Goal: Task Accomplishment & Management: Use online tool/utility

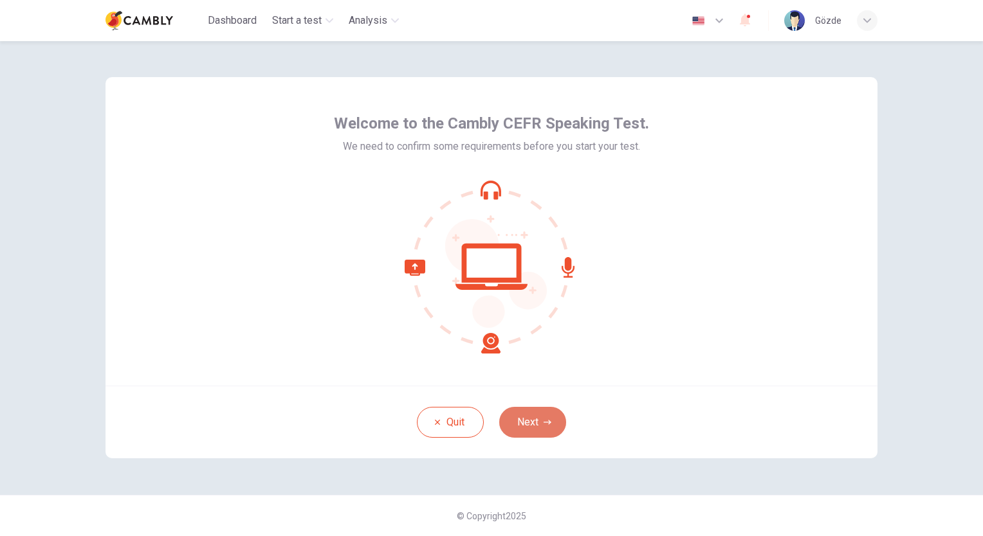
click at [527, 419] on button "Next" at bounding box center [532, 422] width 67 height 31
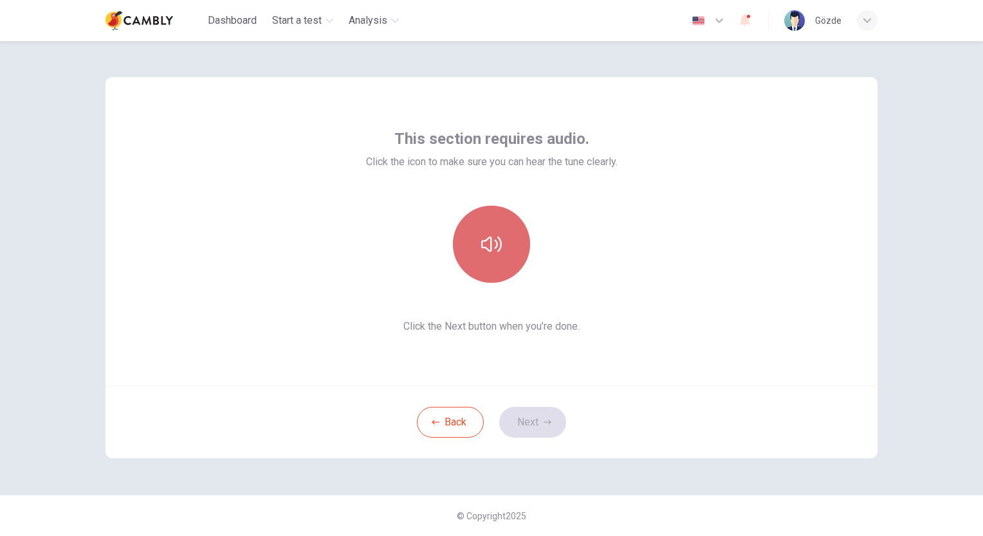
click at [504, 241] on button "button" at bounding box center [491, 244] width 77 height 77
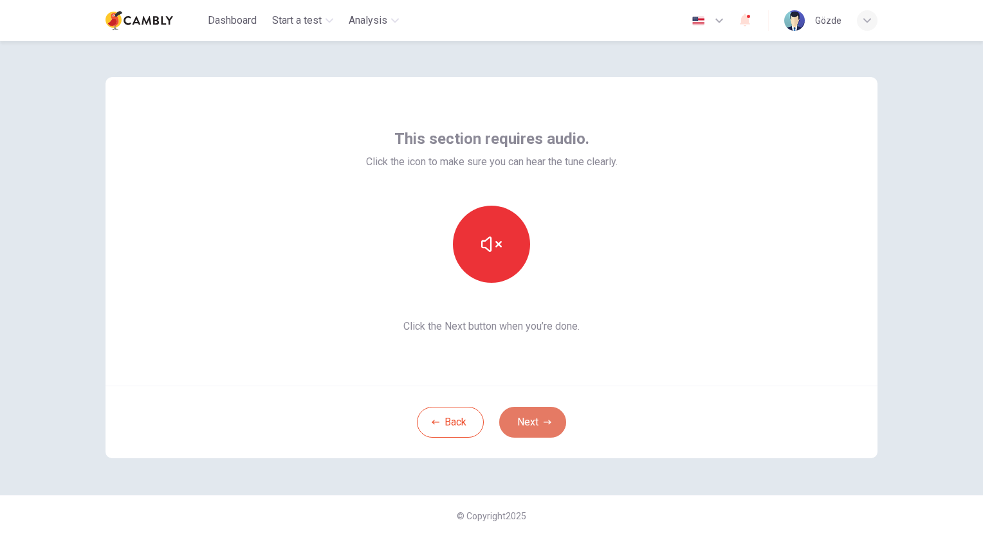
click at [524, 416] on button "Next" at bounding box center [532, 422] width 67 height 31
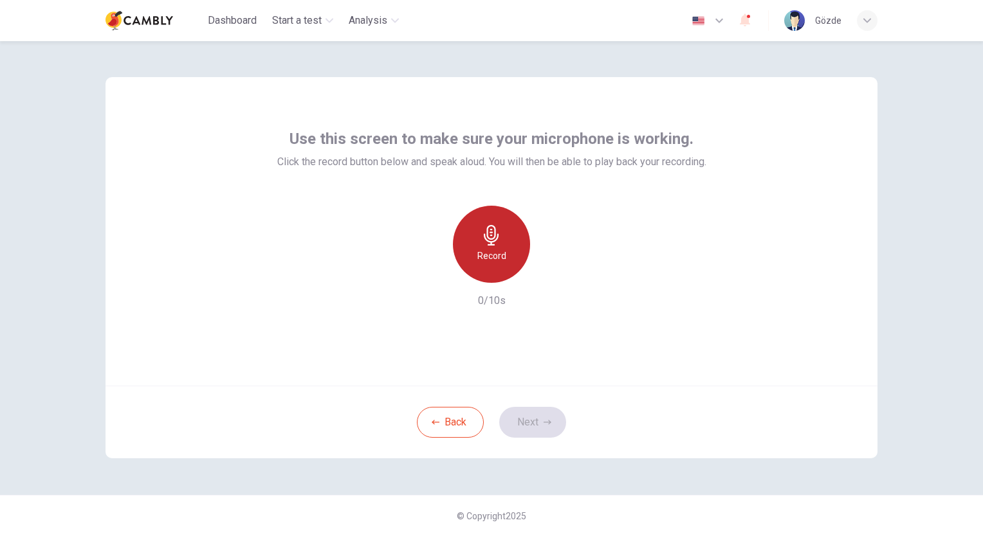
click at [500, 241] on icon "button" at bounding box center [491, 235] width 21 height 21
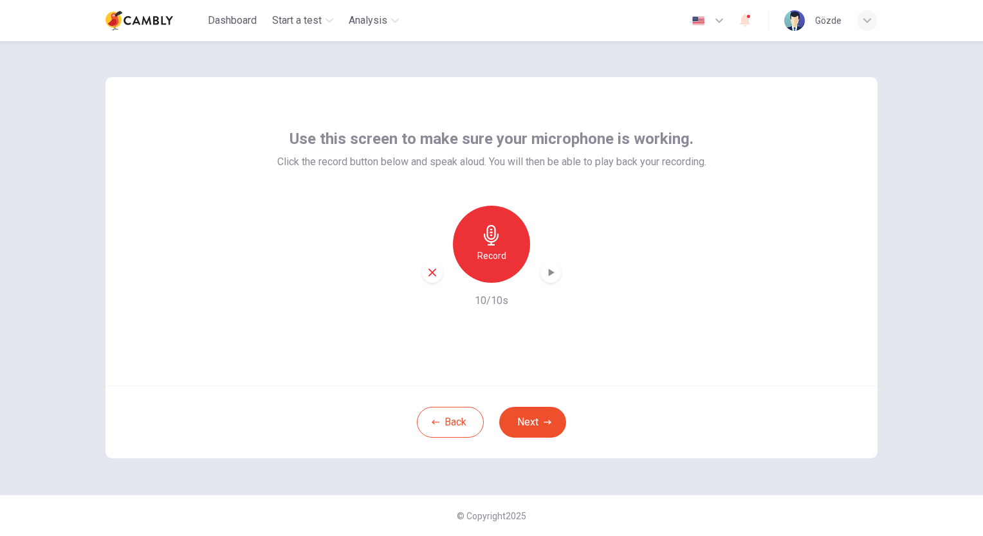
click at [552, 270] on icon "button" at bounding box center [550, 272] width 13 height 13
click at [534, 420] on button "Next" at bounding box center [532, 422] width 67 height 31
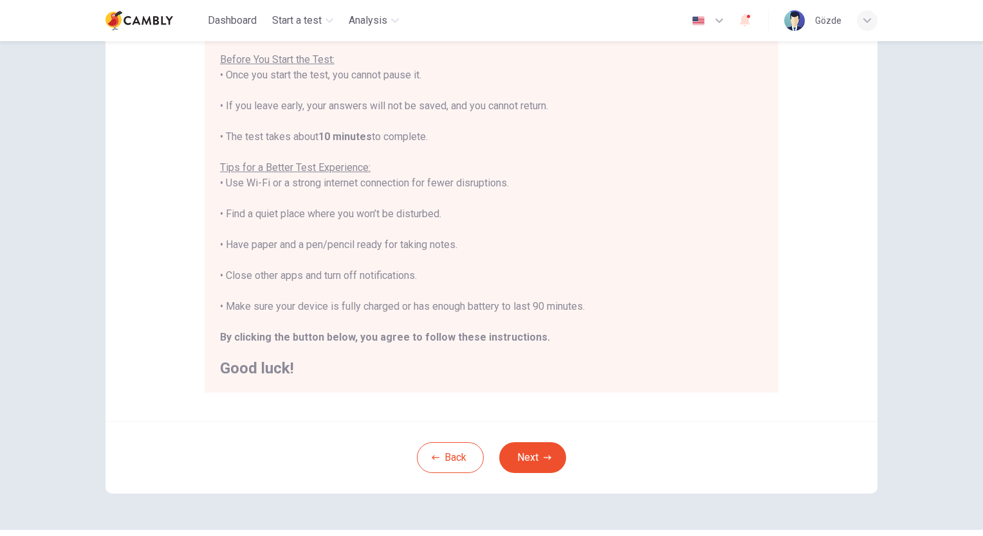
scroll to position [140, 0]
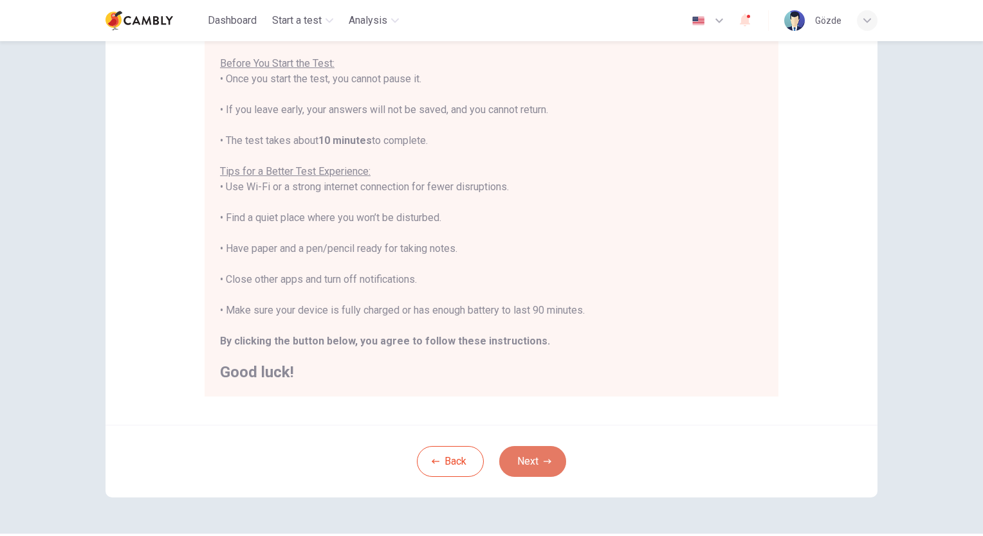
click at [530, 466] on button "Next" at bounding box center [532, 461] width 67 height 31
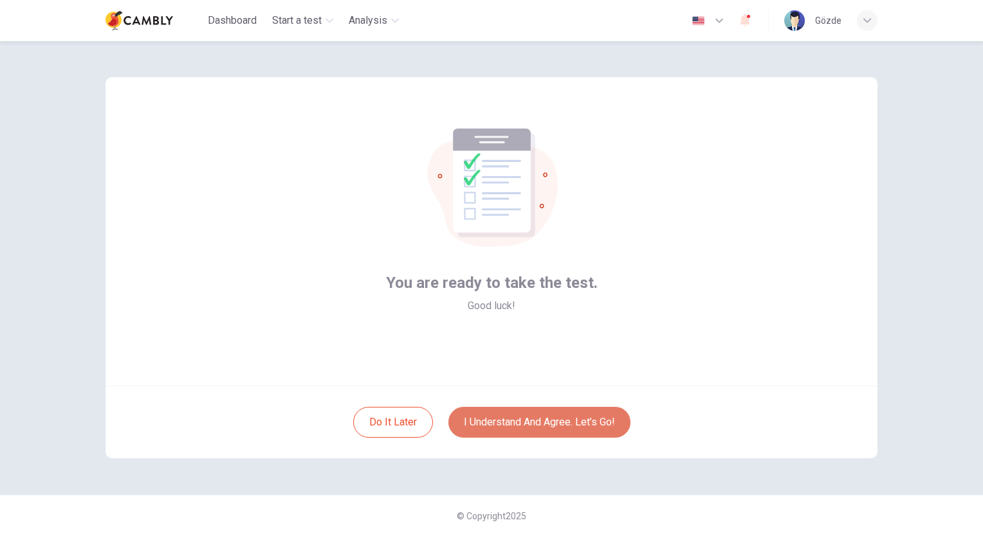
click at [523, 424] on button "I understand and agree. Let’s go!" at bounding box center [539, 422] width 182 height 31
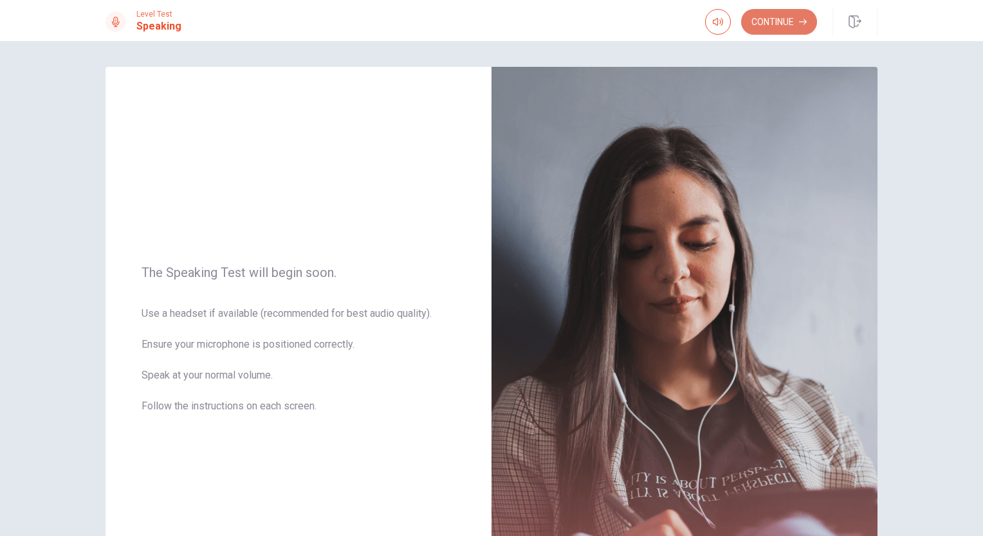
click at [788, 19] on button "Continue" at bounding box center [779, 22] width 76 height 26
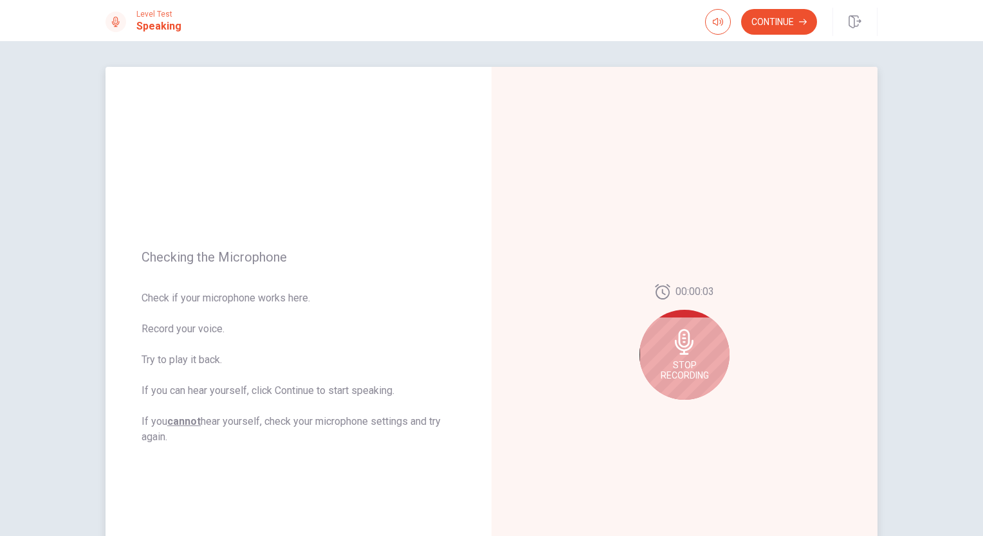
click at [678, 344] on icon at bounding box center [684, 342] width 26 height 26
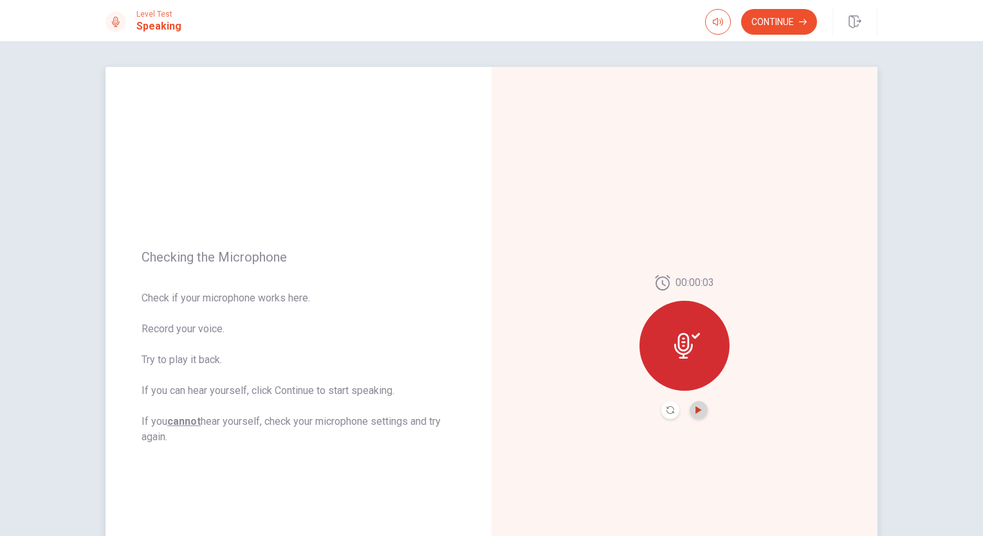
click at [695, 410] on icon "Play Audio" at bounding box center [698, 410] width 6 height 8
click at [787, 14] on button "Continue" at bounding box center [779, 22] width 76 height 26
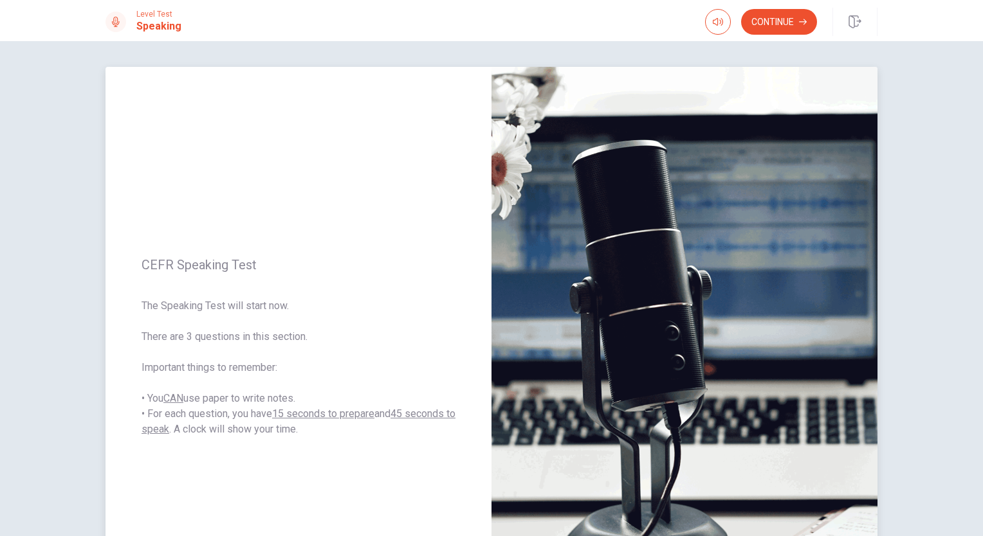
drag, startPoint x: 136, startPoint y: 338, endPoint x: 321, endPoint y: 333, distance: 184.6
click at [321, 333] on div "CEFR Speaking Test The Speaking Test will start now. There are 3 questions in t…" at bounding box center [298, 347] width 386 height 561
drag, startPoint x: 139, startPoint y: 368, endPoint x: 302, endPoint y: 363, distance: 162.8
click at [302, 363] on span "The Speaking Test will start now. There are 3 questions in this section. Import…" at bounding box center [298, 367] width 314 height 139
click at [792, 19] on button "Continue" at bounding box center [779, 22] width 76 height 26
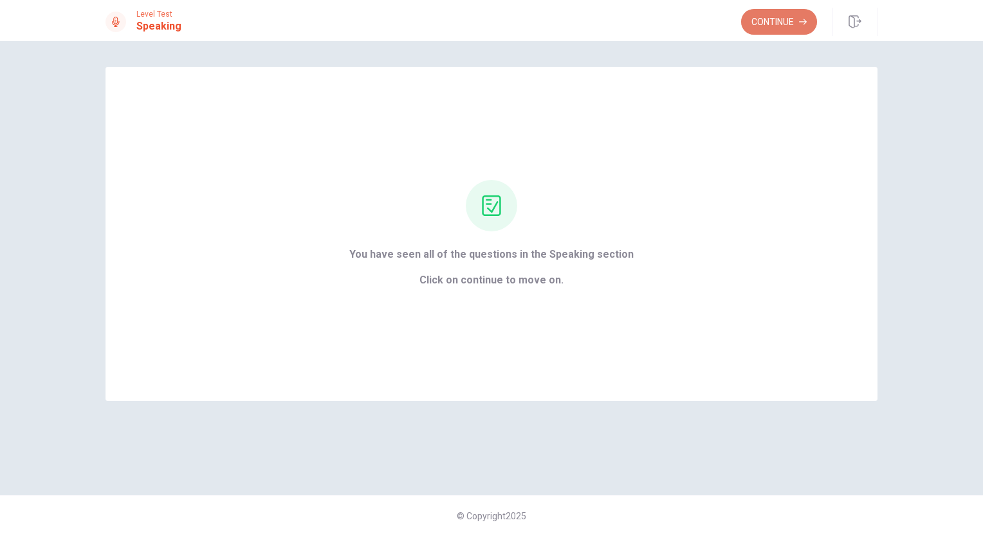
click at [781, 23] on button "Continue" at bounding box center [779, 22] width 76 height 26
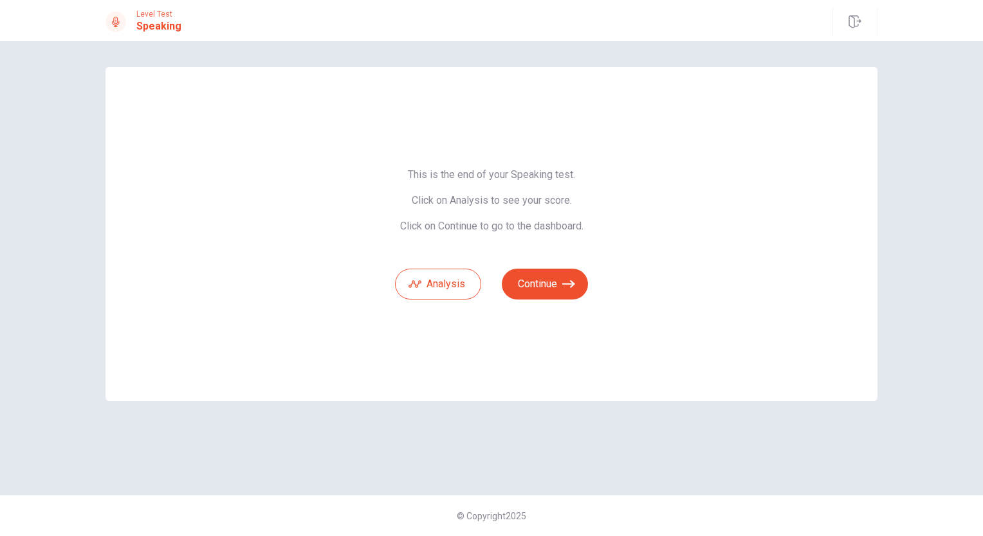
drag, startPoint x: 399, startPoint y: 173, endPoint x: 586, endPoint y: 177, distance: 187.2
click at [586, 177] on span "This is the end of your Speaking test. Click on Analysis to see your score. Cli…" at bounding box center [491, 200] width 193 height 64
drag, startPoint x: 390, startPoint y: 226, endPoint x: 604, endPoint y: 231, distance: 214.9
click at [604, 231] on div "This is the end of your Speaking test. Click on Analysis to see your score. Cli…" at bounding box center [491, 234] width 772 height 334
click at [436, 289] on button "Analysis" at bounding box center [438, 284] width 86 height 31
